Goal: Navigation & Orientation: Find specific page/section

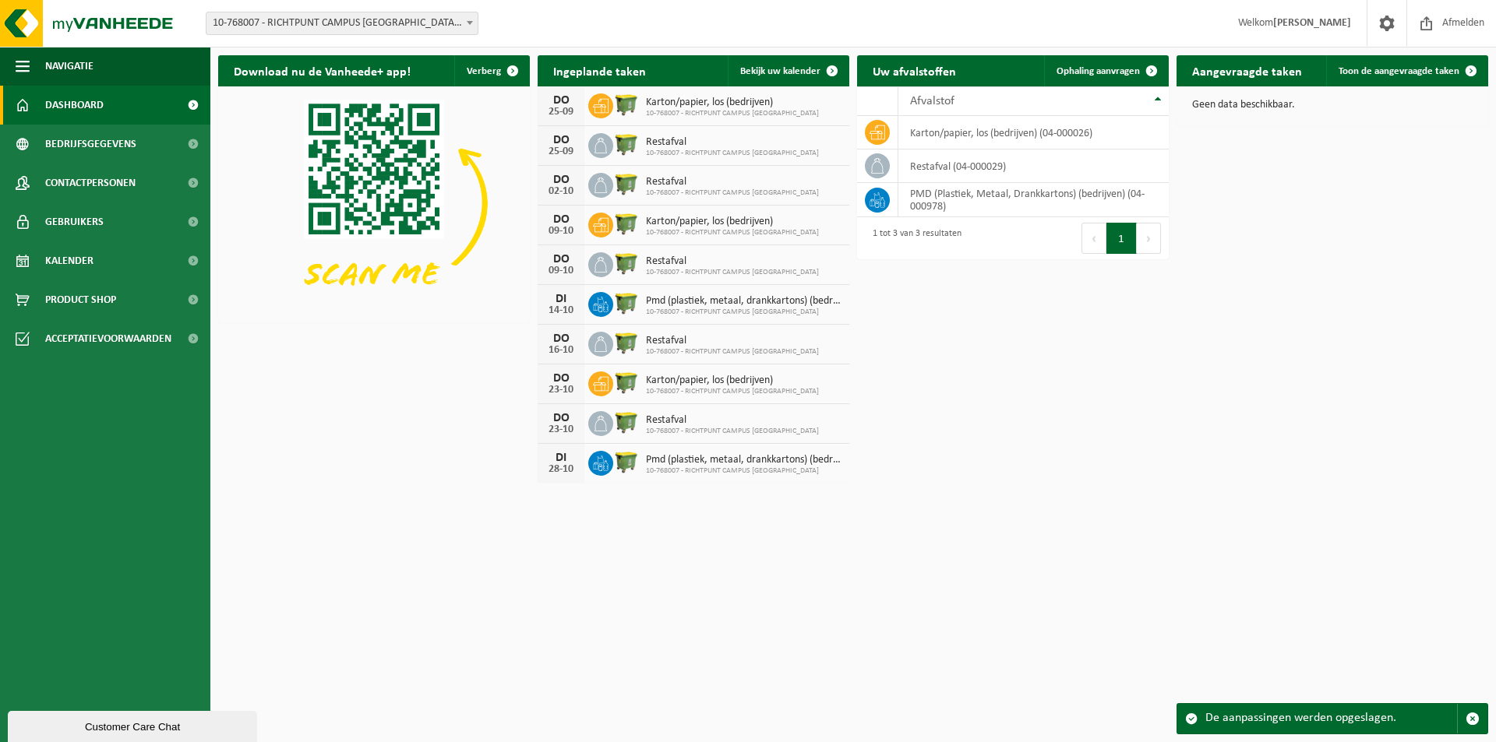
click at [1042, 460] on div "Download nu de Vanheede+ app! Verberg Ingeplande taken Bekijk uw kalender DO 25…" at bounding box center [853, 269] width 1278 height 443
click at [84, 302] on span "Product Shop" at bounding box center [80, 299] width 71 height 39
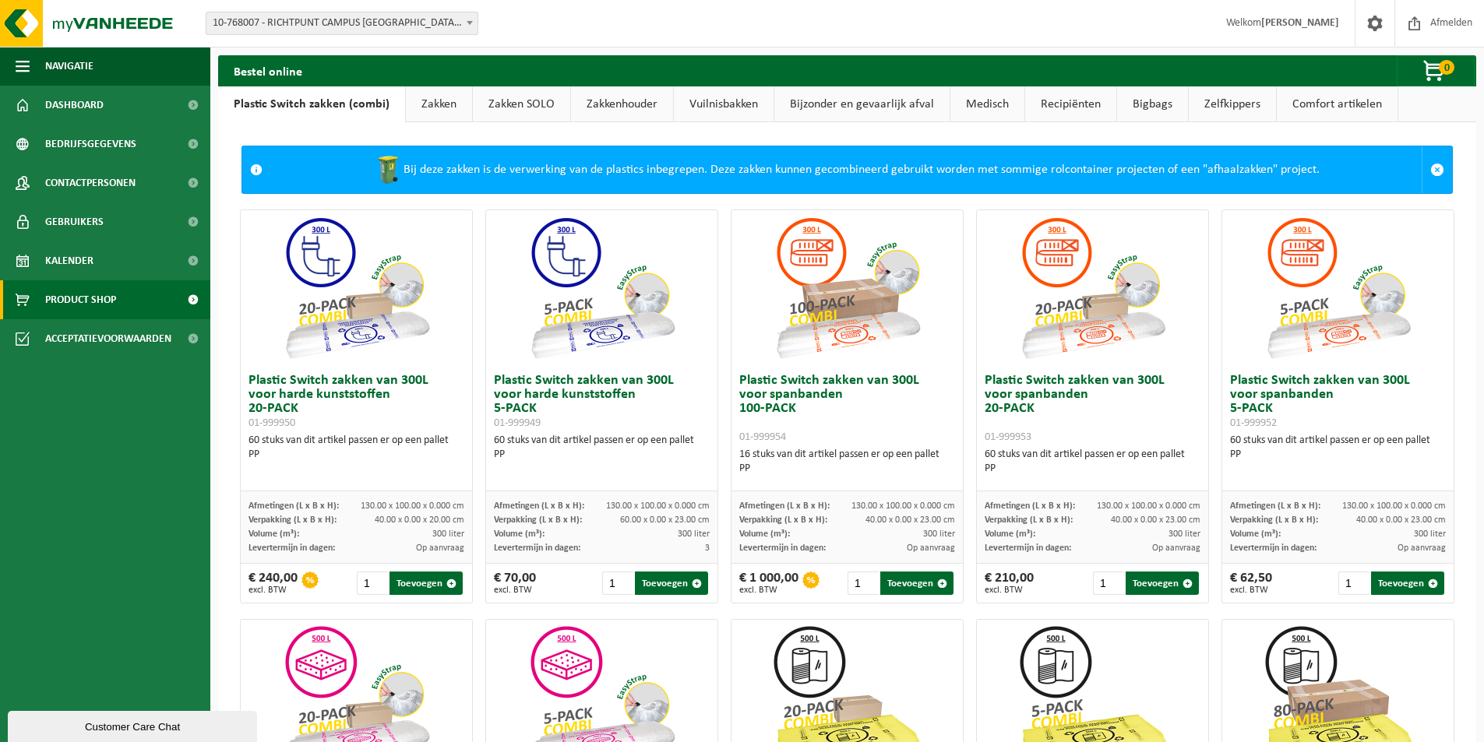
click at [709, 99] on link "Vuilnisbakken" at bounding box center [724, 104] width 100 height 36
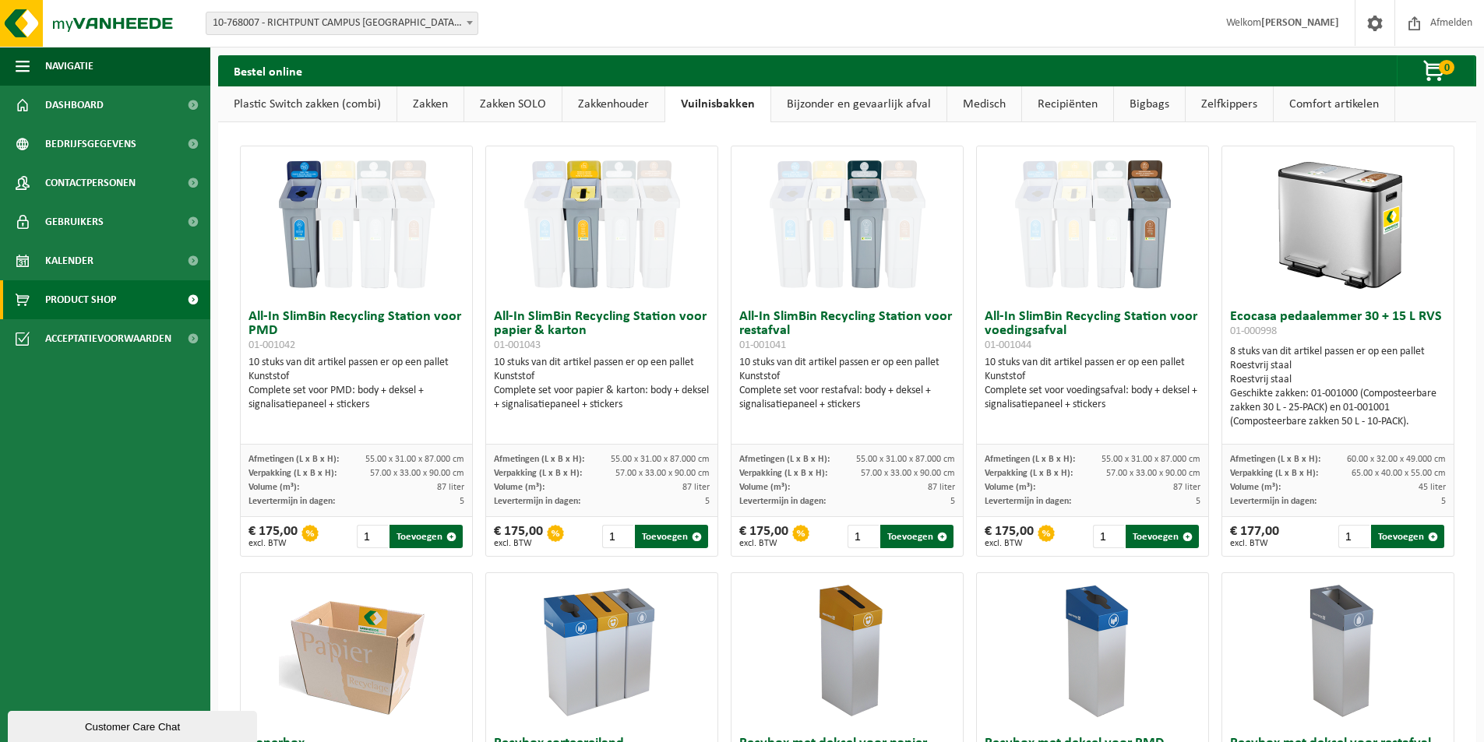
click at [1233, 104] on link "Zelfkippers" at bounding box center [1229, 104] width 87 height 36
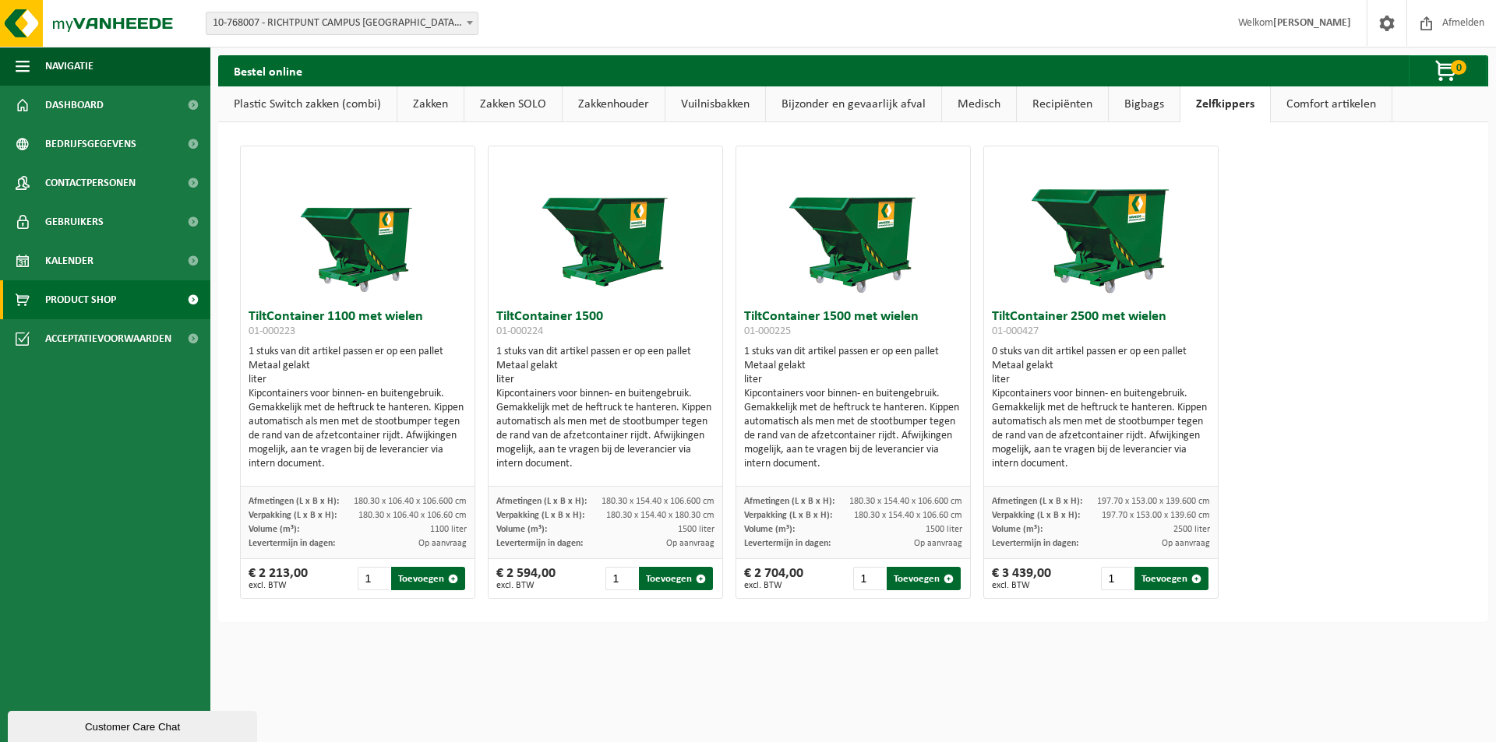
click at [712, 107] on link "Vuilnisbakken" at bounding box center [715, 104] width 100 height 36
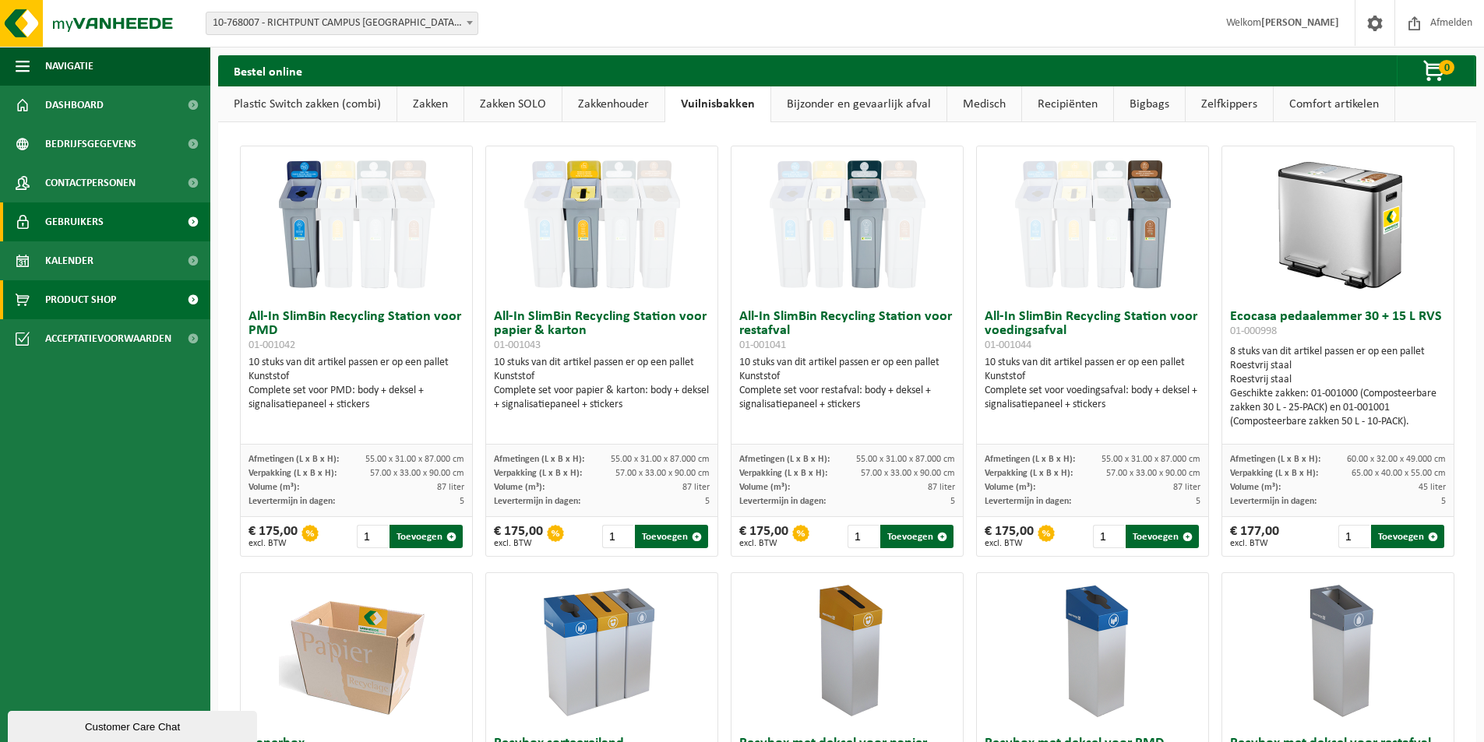
click at [82, 220] on span "Gebruikers" at bounding box center [74, 222] width 58 height 39
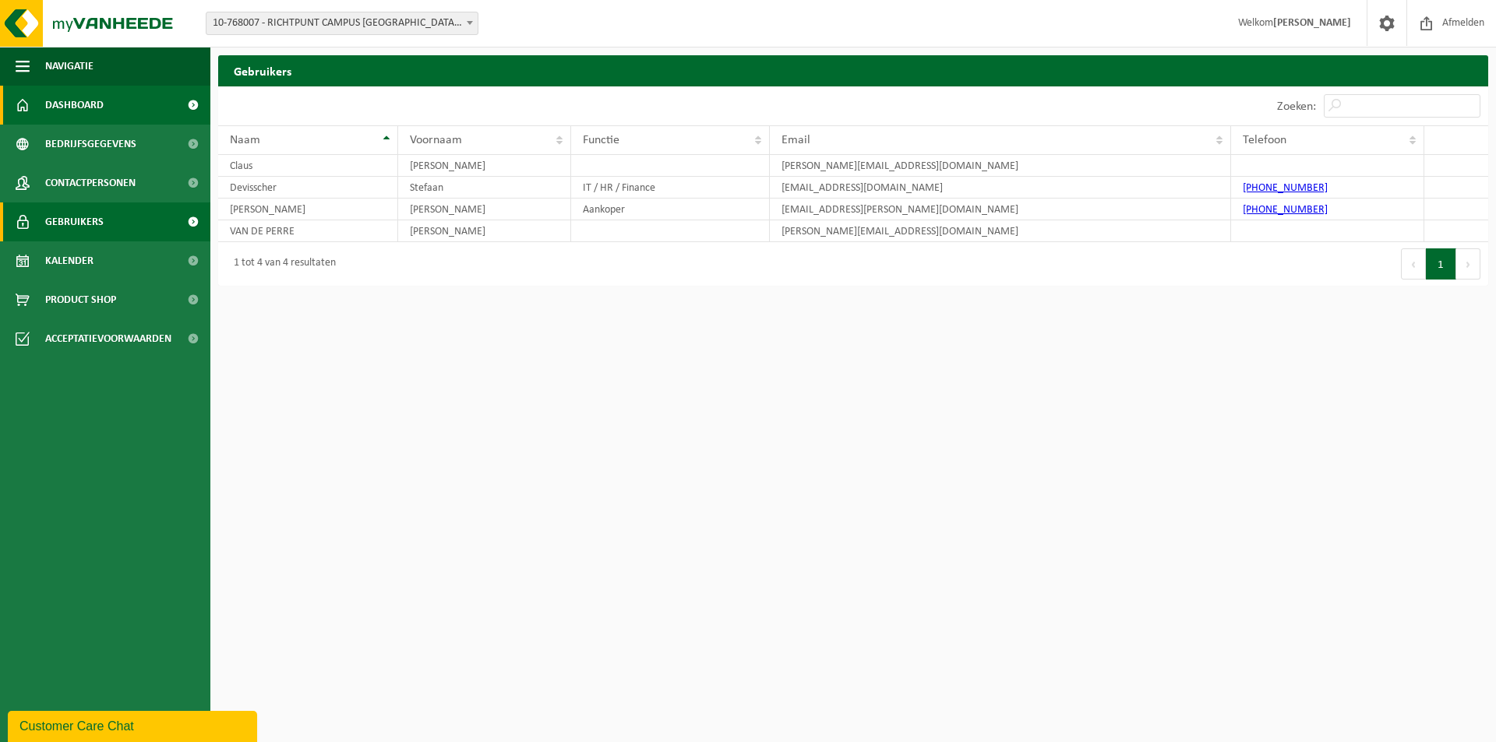
click at [81, 108] on span "Dashboard" at bounding box center [74, 105] width 58 height 39
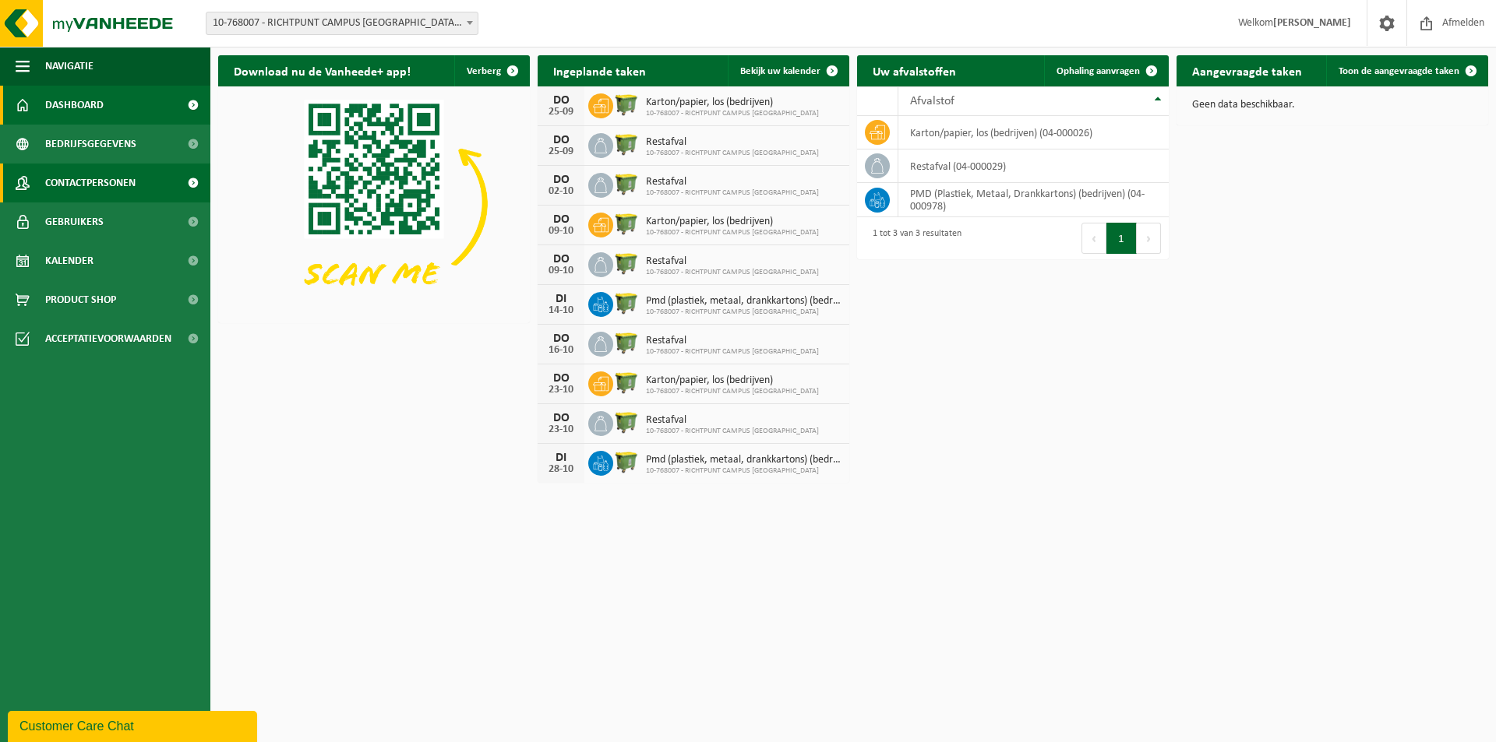
click at [93, 182] on span "Contactpersonen" at bounding box center [90, 183] width 90 height 39
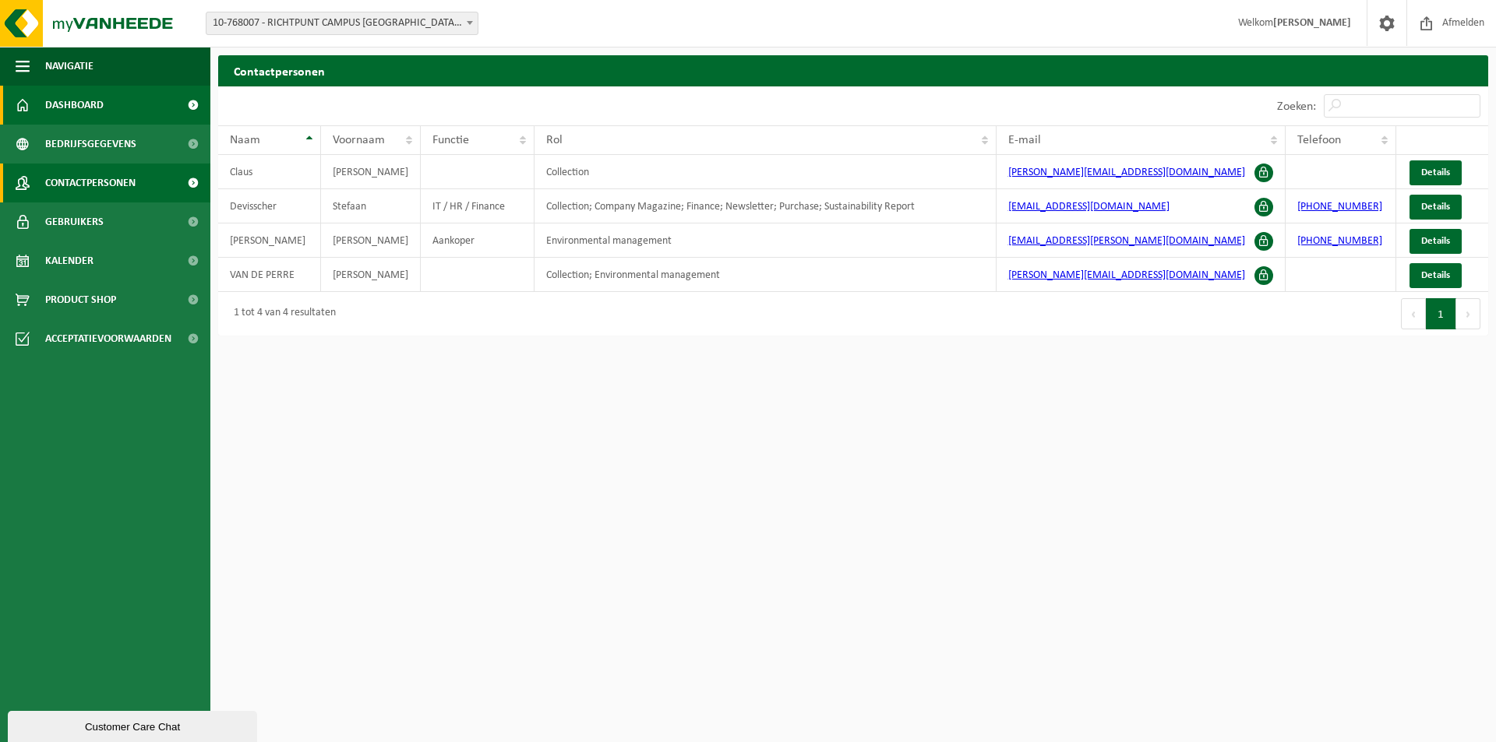
click at [123, 101] on link "Dashboard" at bounding box center [105, 105] width 210 height 39
